Goal: Task Accomplishment & Management: Complete application form

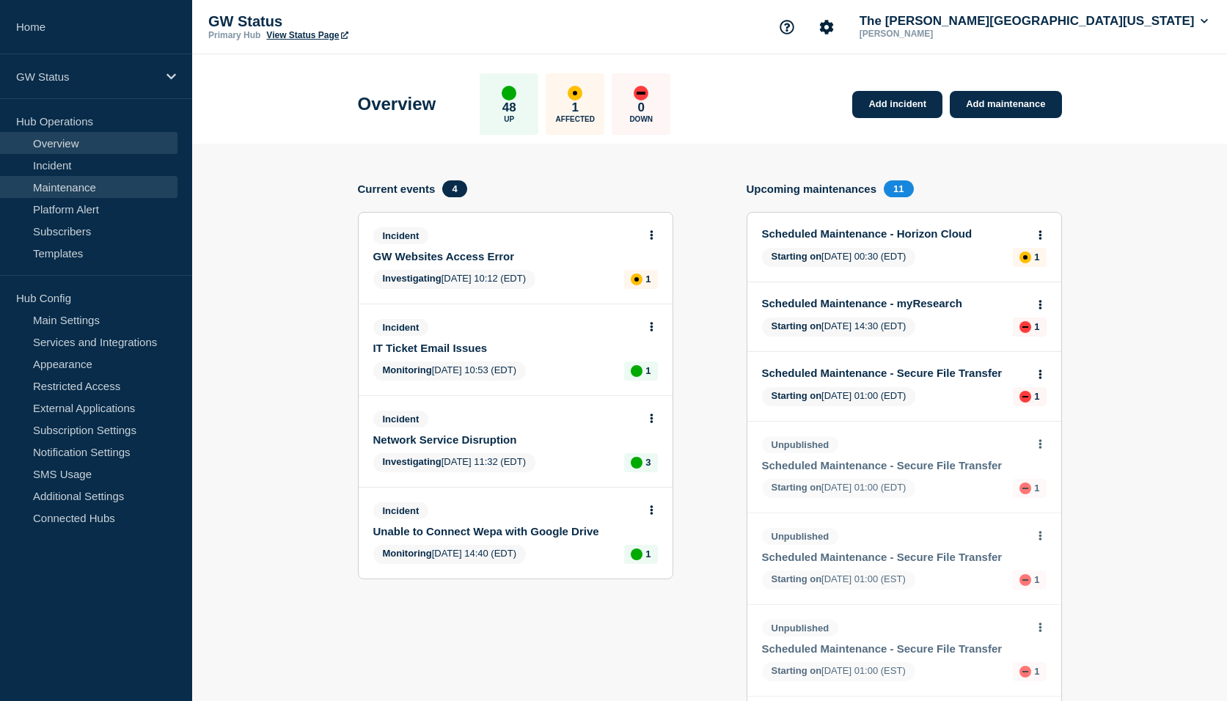
click at [68, 185] on link "Maintenance" at bounding box center [89, 187] width 178 height 22
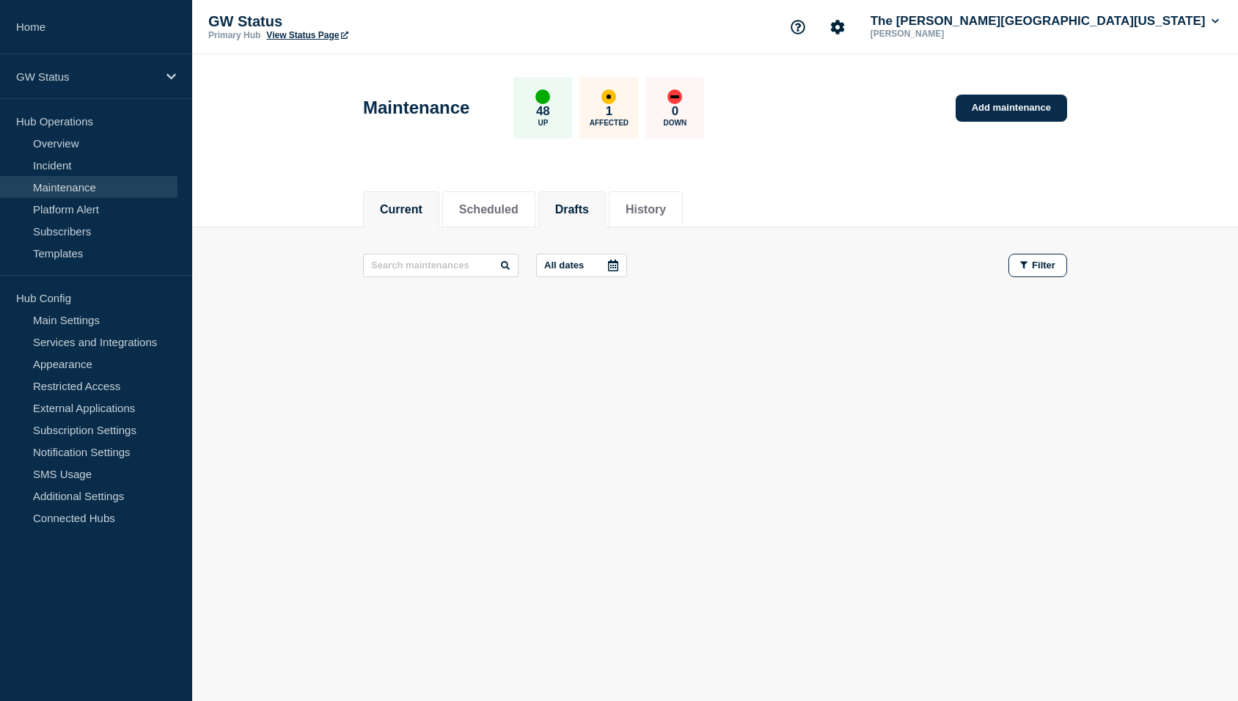
click at [581, 203] on button "Drafts" at bounding box center [572, 209] width 34 height 13
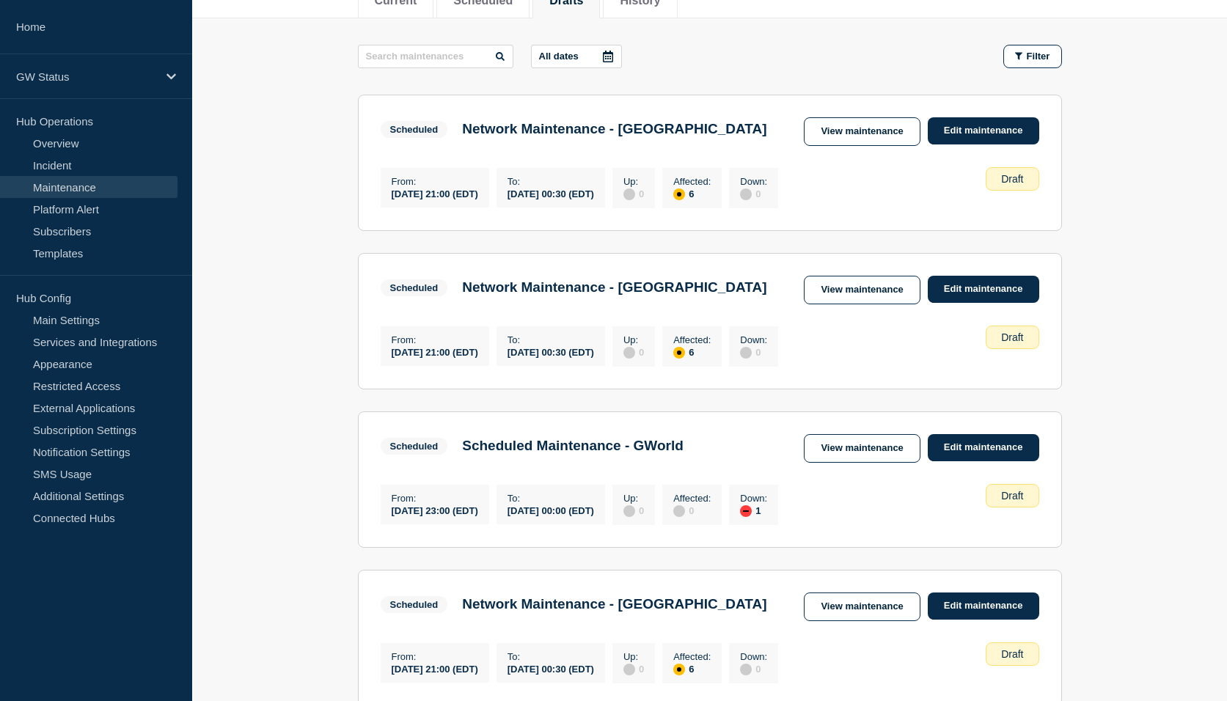
scroll to position [220, 0]
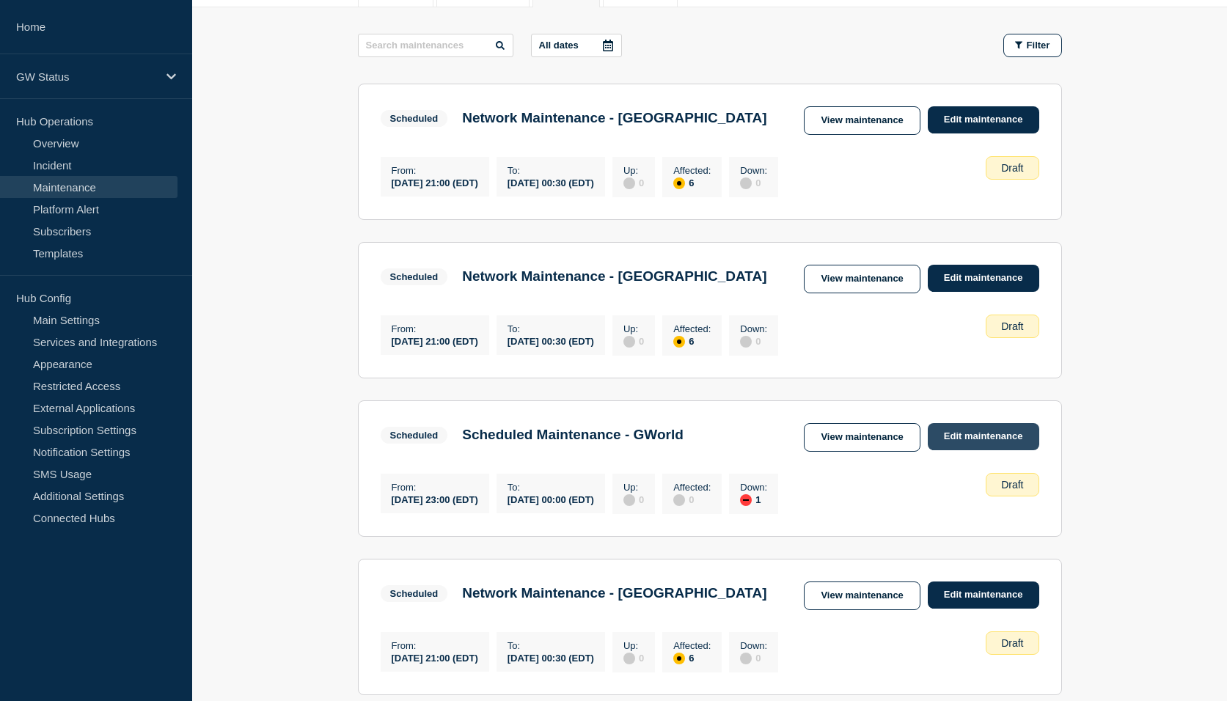
click at [992, 450] on link "Edit maintenance" at bounding box center [984, 436] width 112 height 27
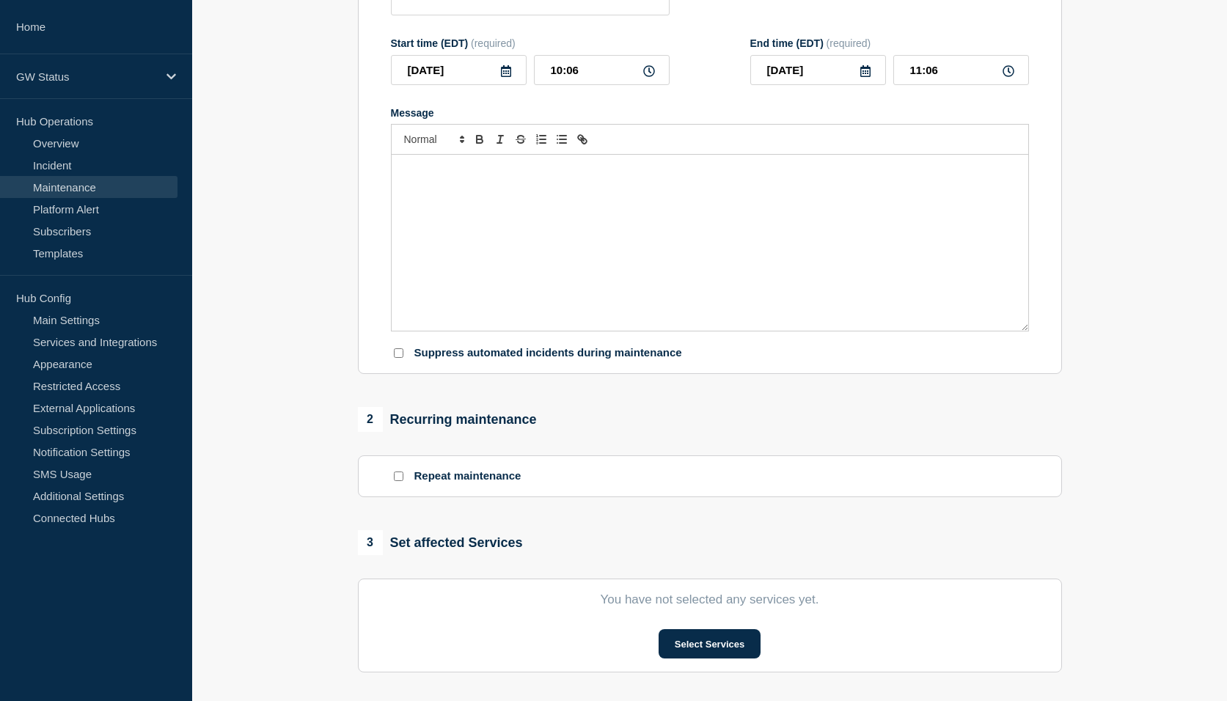
type input "Scheduled Maintenance - GWorld"
type input "[DATE]"
type input "23:00"
type input "[DATE]"
type input "00:00"
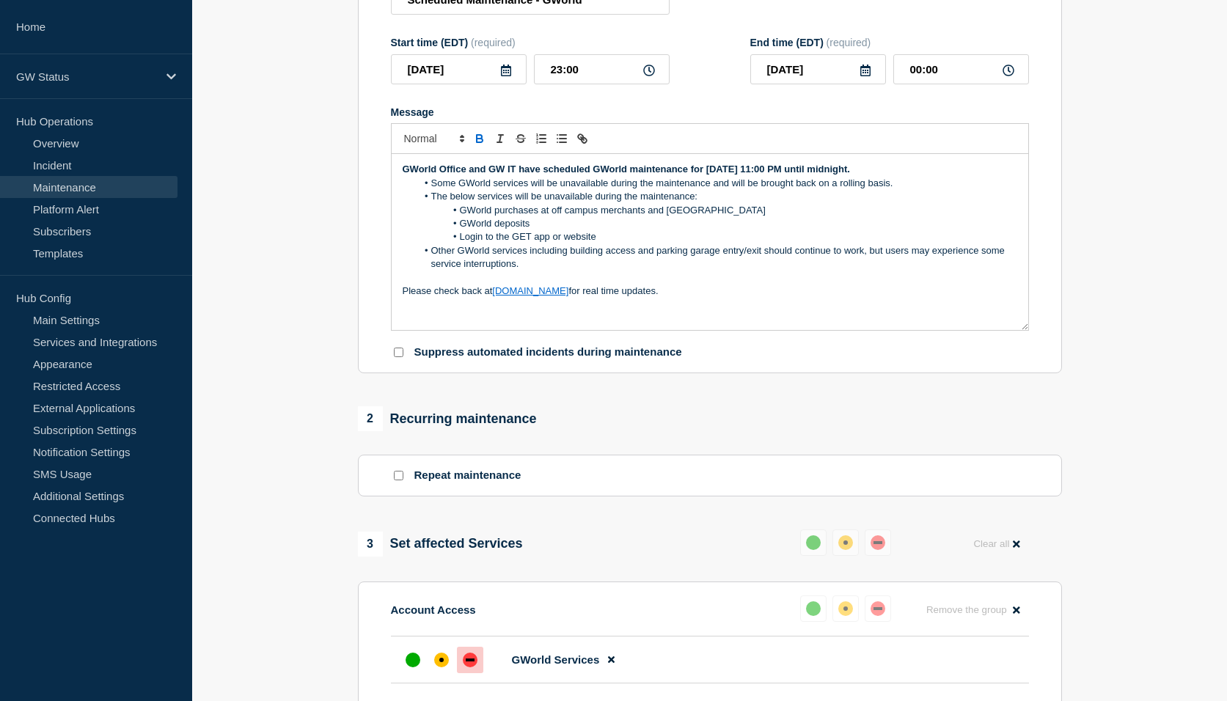
scroll to position [217, 0]
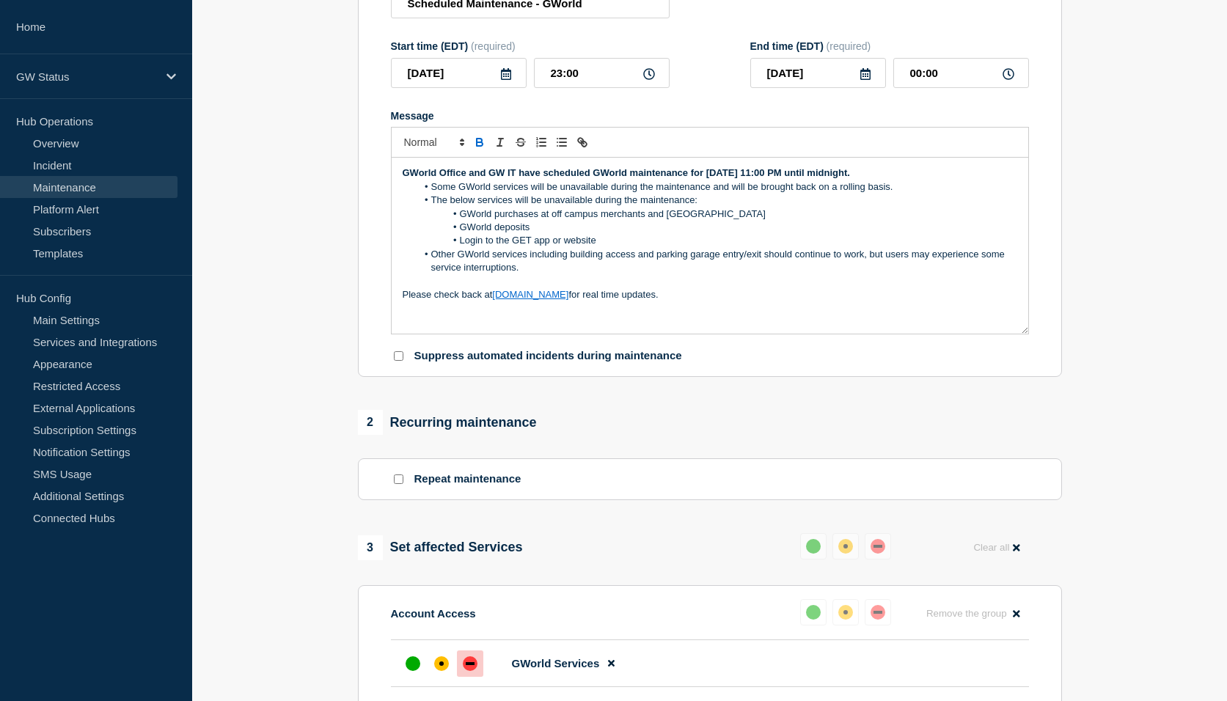
click at [463, 204] on li "The below services will be unavailable during the maintenance:" at bounding box center [717, 200] width 601 height 13
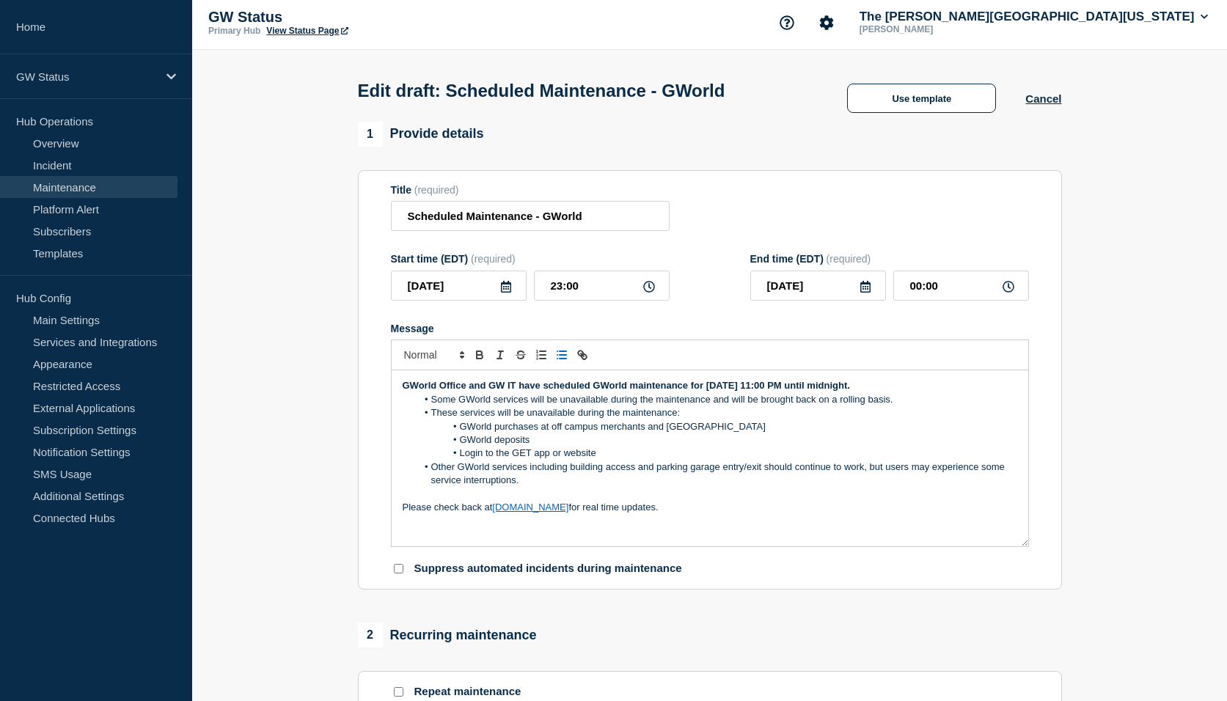
scroll to position [0, 0]
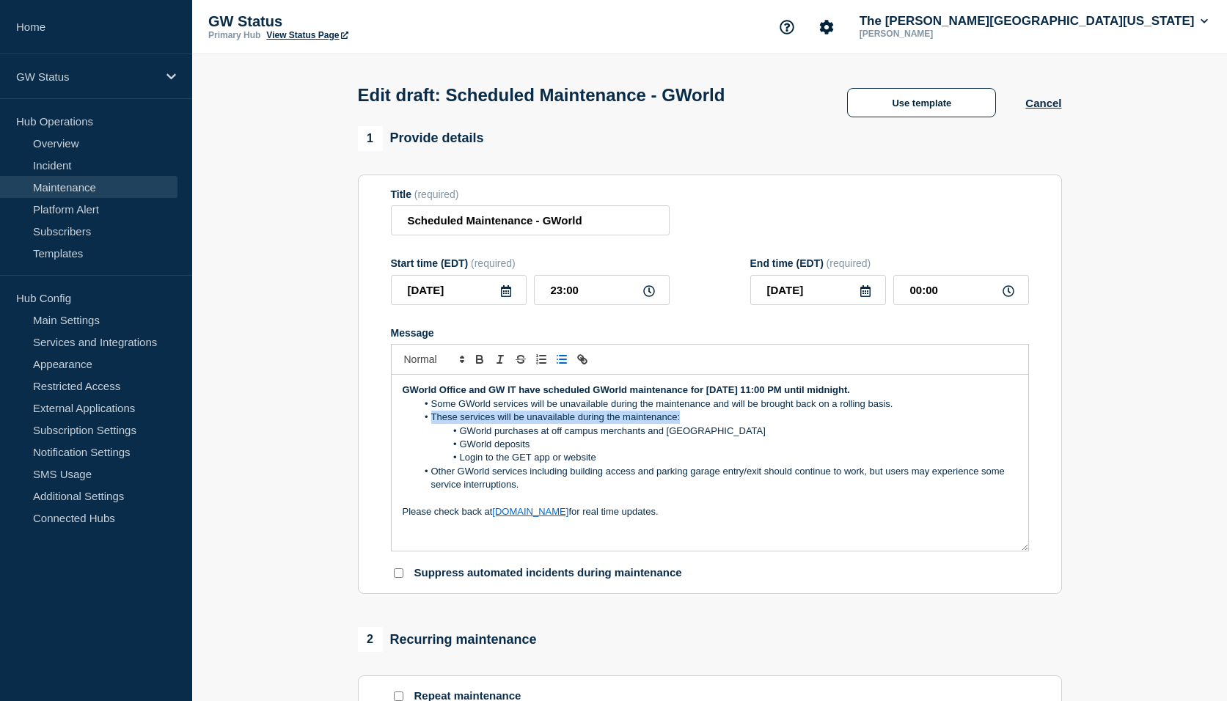
drag, startPoint x: 680, startPoint y: 421, endPoint x: 419, endPoint y: 421, distance: 261.2
click at [419, 421] on li "These services will be unavailable during the maintenance:" at bounding box center [717, 417] width 601 height 13
copy li "These services will be unavailable during the maintenance:"
click at [1017, 551] on div "GWorld Office and GW IT have scheduled GWorld maintenance for [DATE] 11:00 PM u…" at bounding box center [710, 463] width 637 height 176
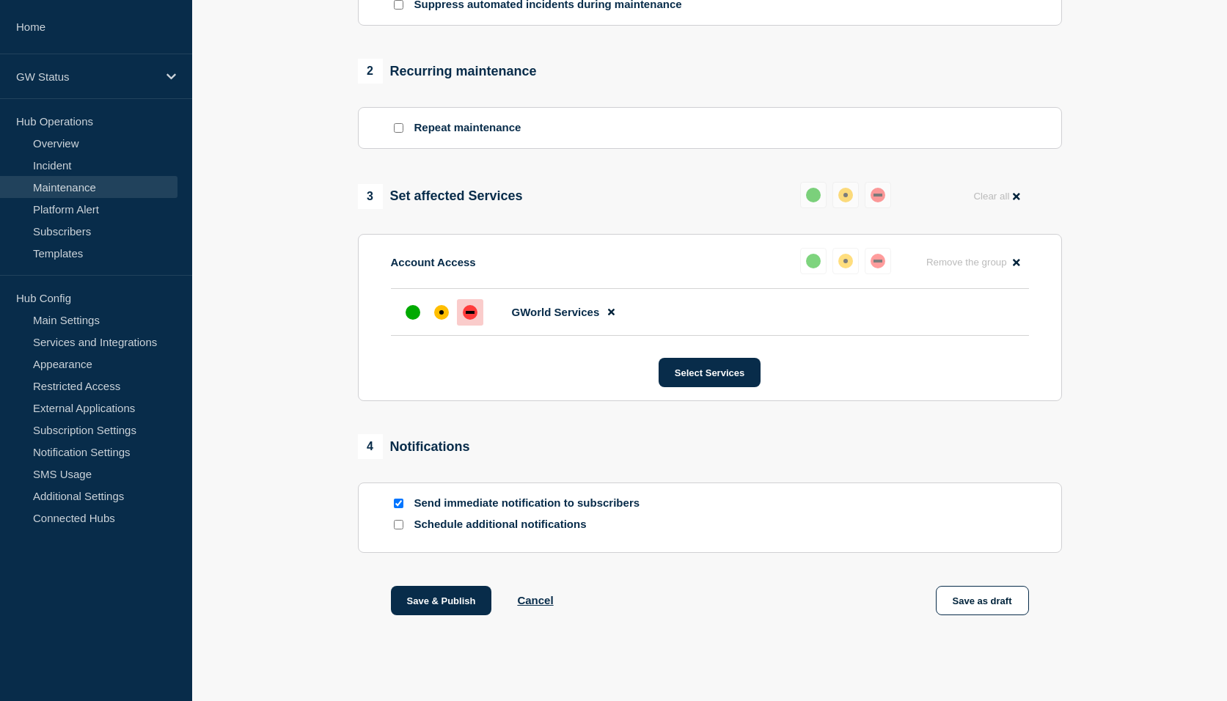
scroll to position [584, 0]
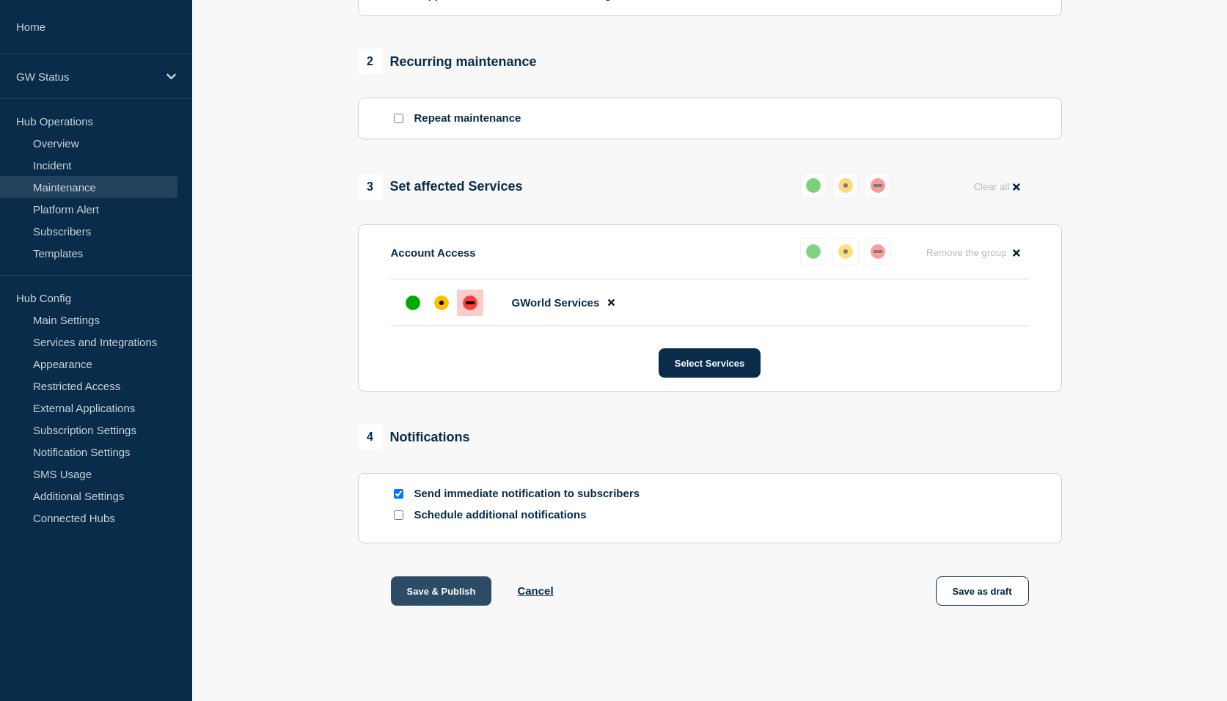
click at [456, 591] on button "Save & Publish" at bounding box center [441, 591] width 101 height 29
